Goal: Find specific page/section: Find specific page/section

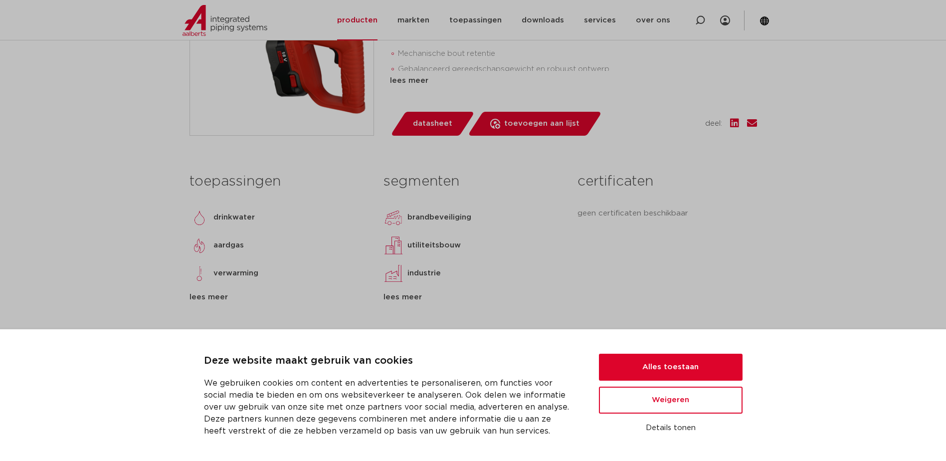
scroll to position [299, 0]
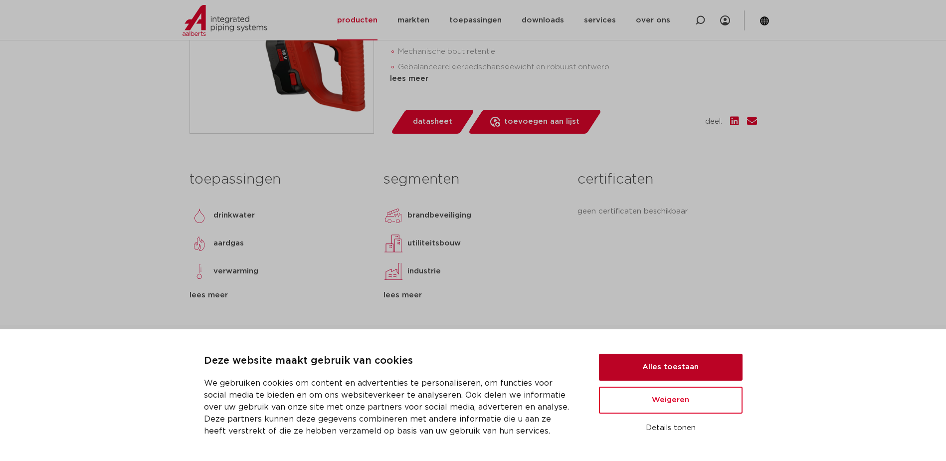
click at [680, 368] on button "Alles toestaan" at bounding box center [671, 367] width 144 height 27
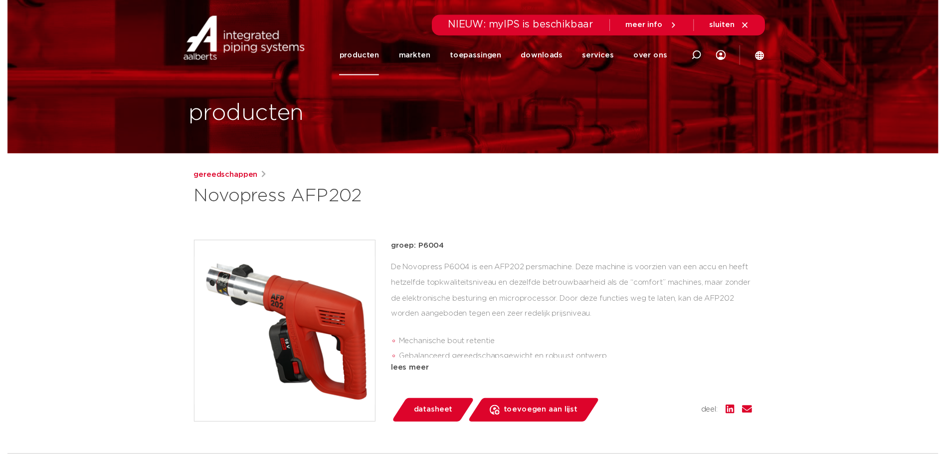
scroll to position [0, 0]
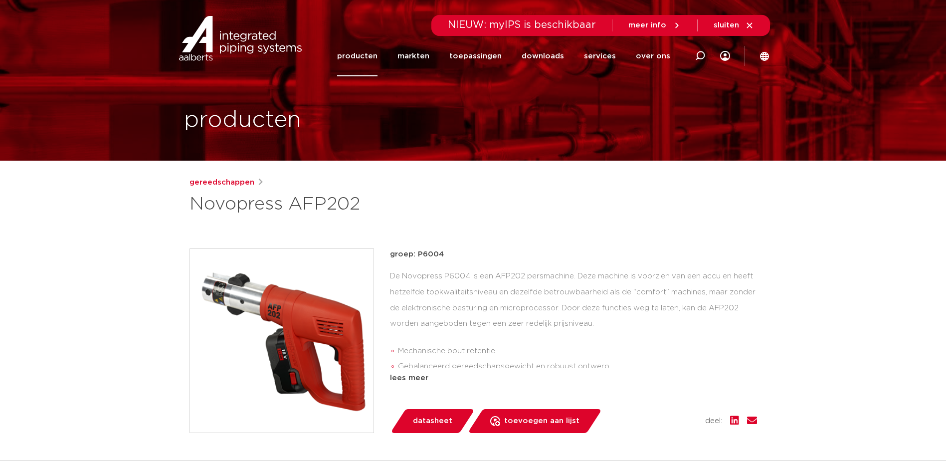
click at [442, 424] on span "datasheet" at bounding box center [432, 421] width 39 height 16
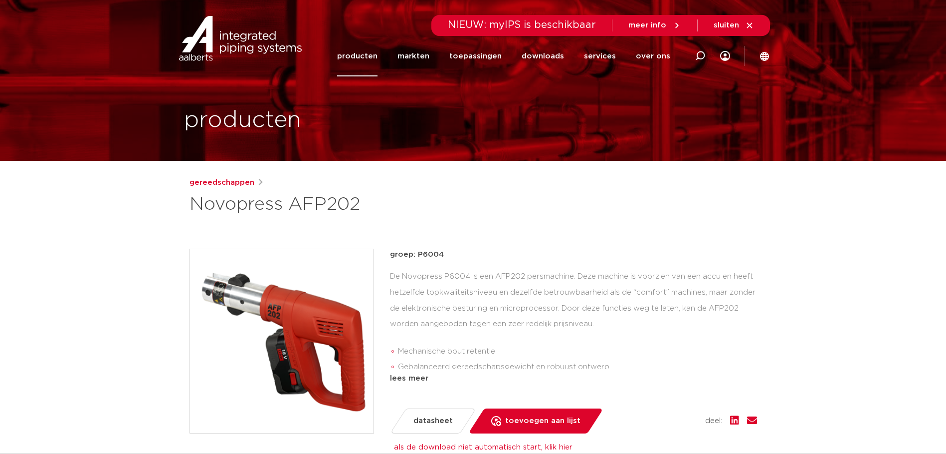
click at [370, 57] on link "producten" at bounding box center [357, 56] width 40 height 40
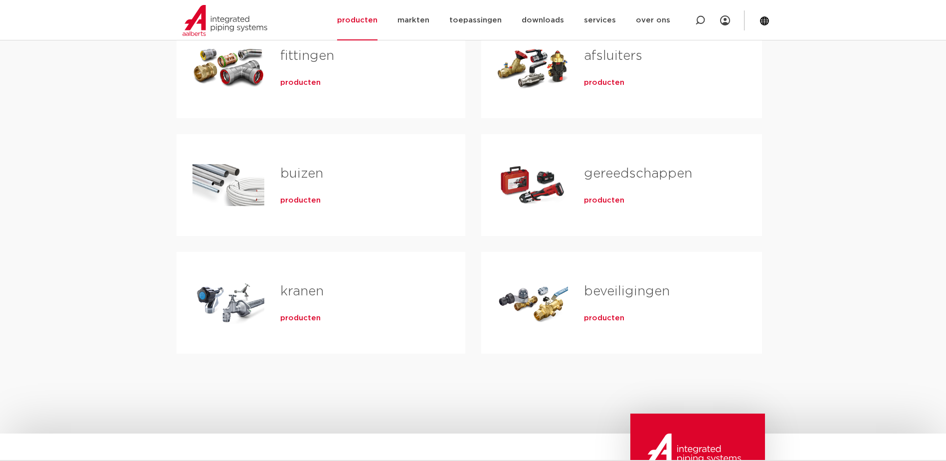
scroll to position [262, 0]
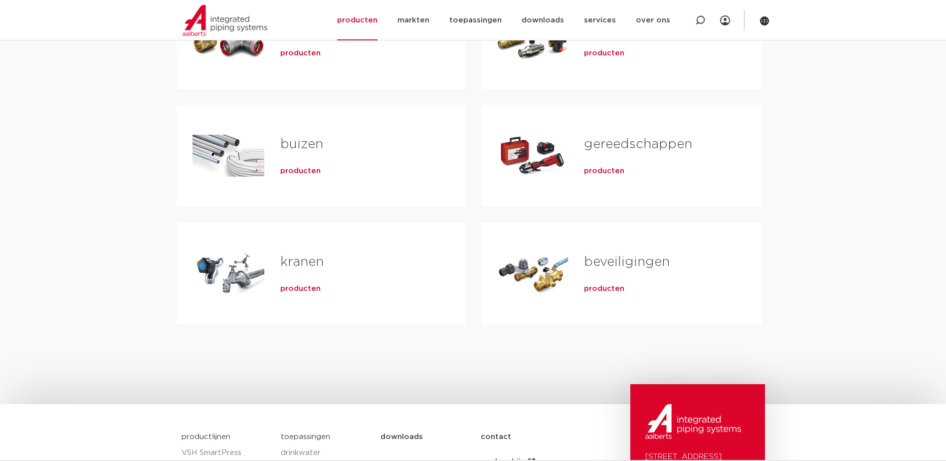
click at [611, 169] on span "producten" at bounding box center [604, 171] width 40 height 10
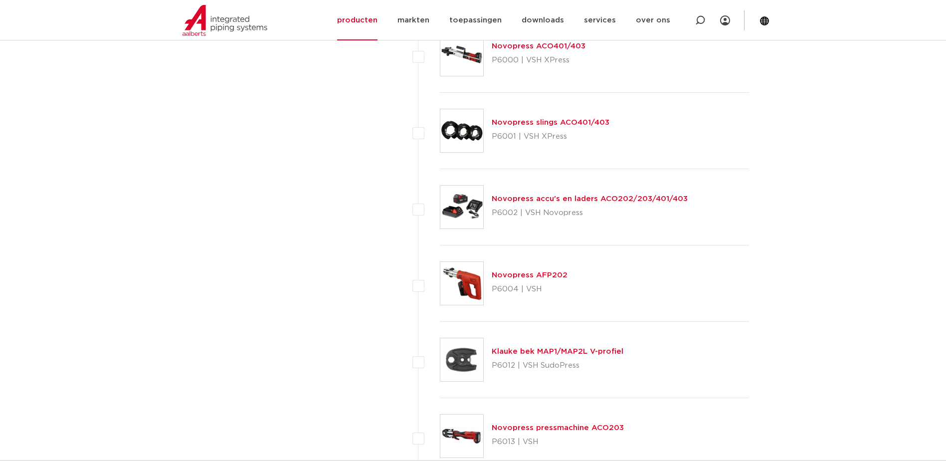
scroll to position [3567, 0]
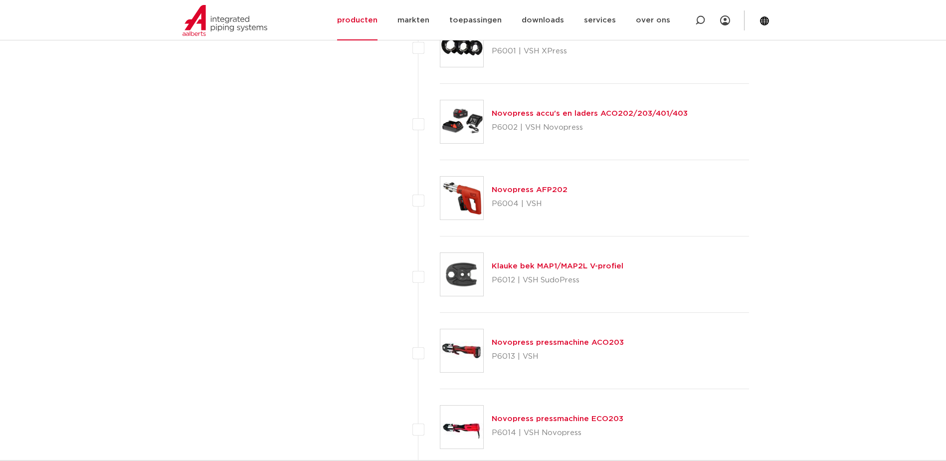
click at [542, 192] on link "Novopress AFP202" at bounding box center [530, 189] width 76 height 7
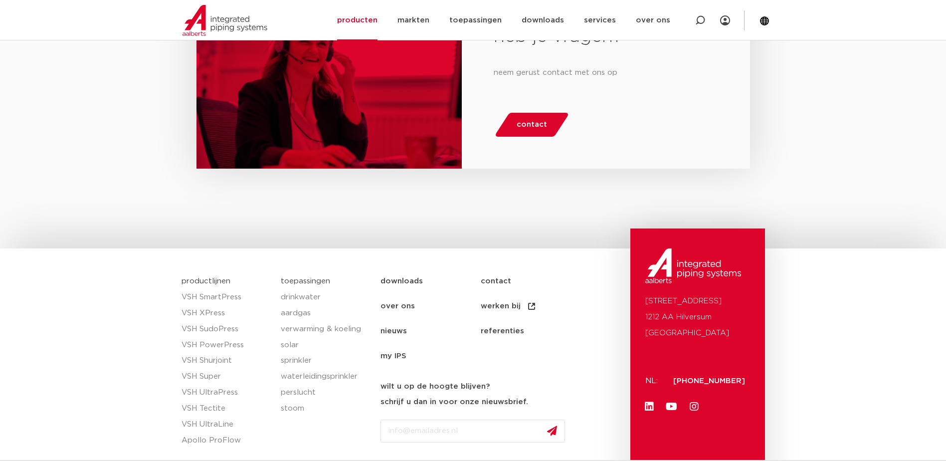
scroll to position [935, 0]
